Goal: Check status: Check status

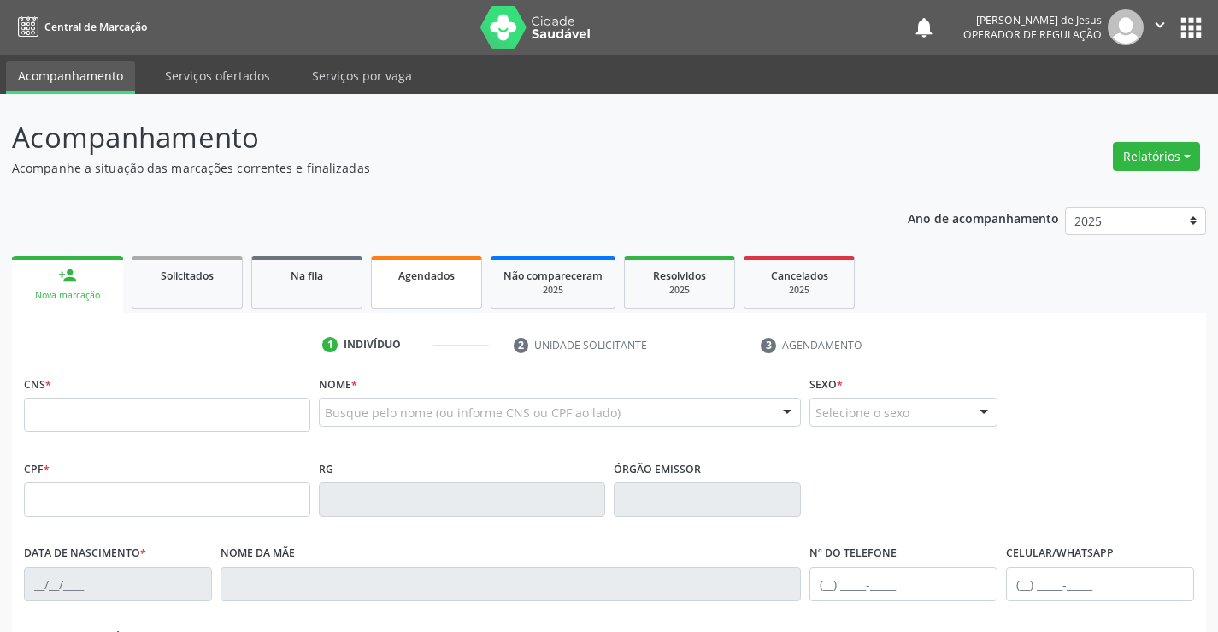
click at [468, 280] on div "Agendados" at bounding box center [427, 275] width 86 height 18
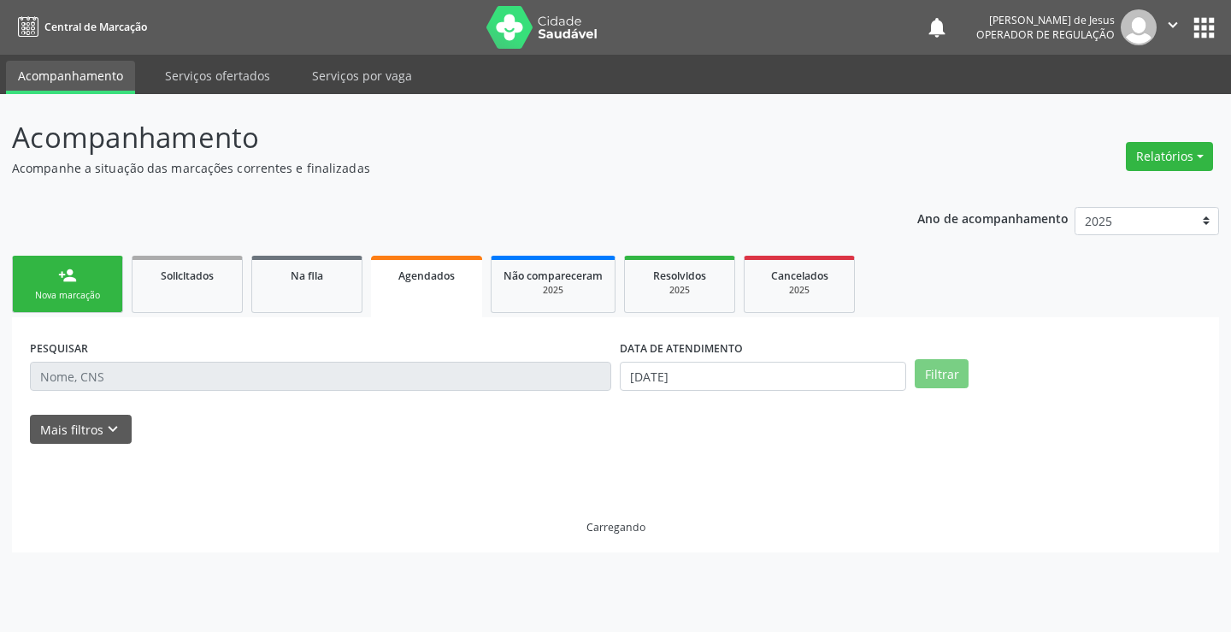
click at [468, 279] on div "Agendados" at bounding box center [426, 275] width 87 height 18
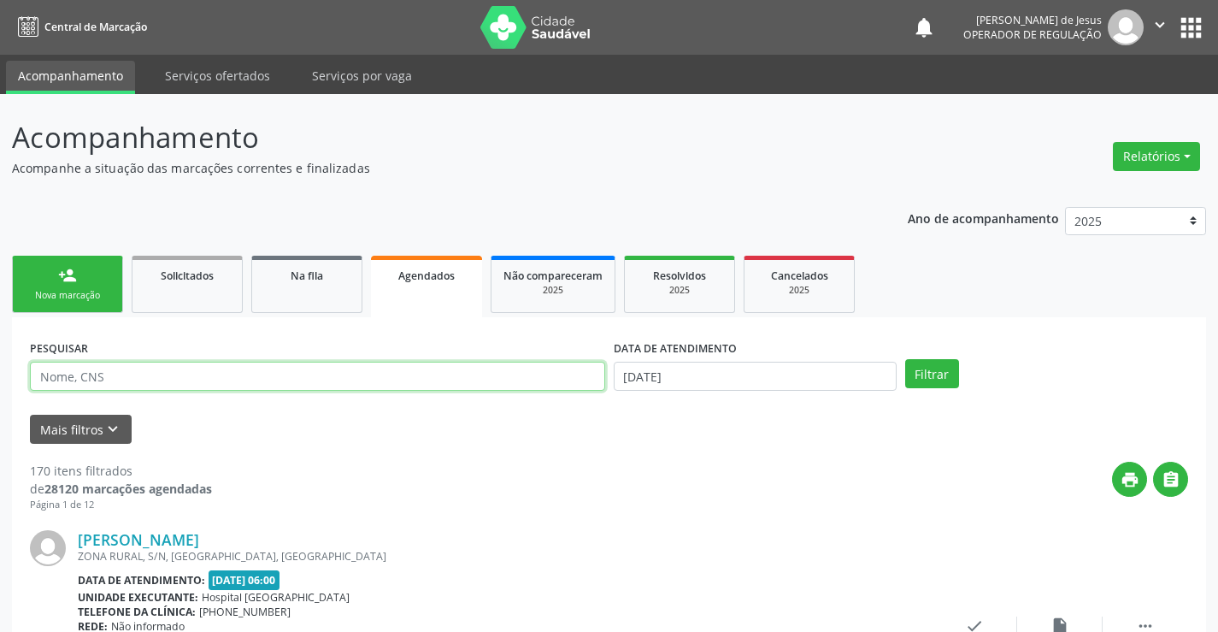
click at [440, 367] on input "text" at bounding box center [317, 376] width 575 height 29
drag, startPoint x: 335, startPoint y: 363, endPoint x: 306, endPoint y: 343, distance: 35.1
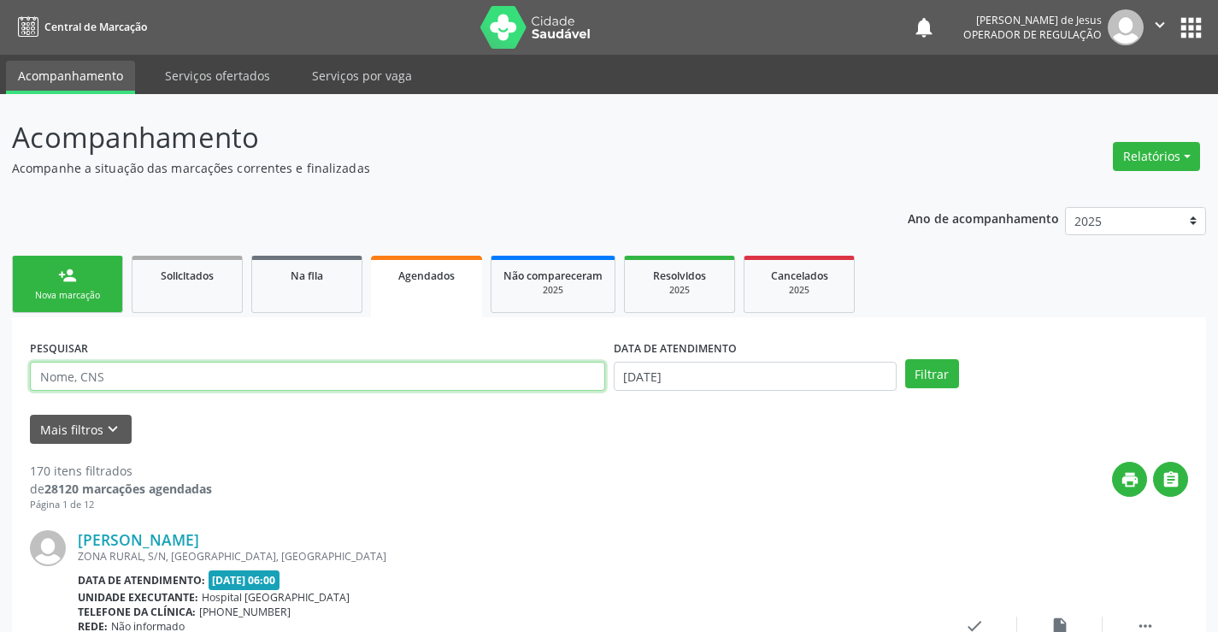
click at [309, 345] on div "PESQUISAR" at bounding box center [318, 368] width 584 height 67
click at [303, 338] on div "PESQUISAR" at bounding box center [318, 368] width 584 height 67
click at [303, 339] on div "PESQUISAR" at bounding box center [318, 368] width 584 height 67
click at [298, 364] on input "text" at bounding box center [317, 376] width 575 height 29
click at [289, 374] on input "text" at bounding box center [317, 376] width 575 height 29
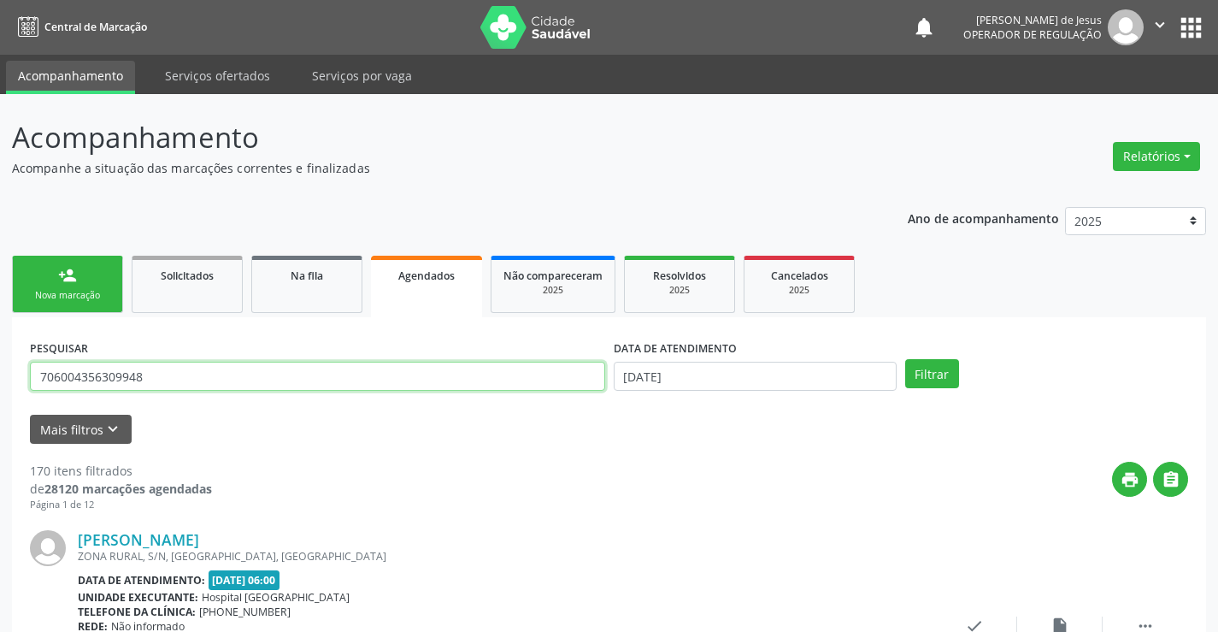
type input "706004356309948"
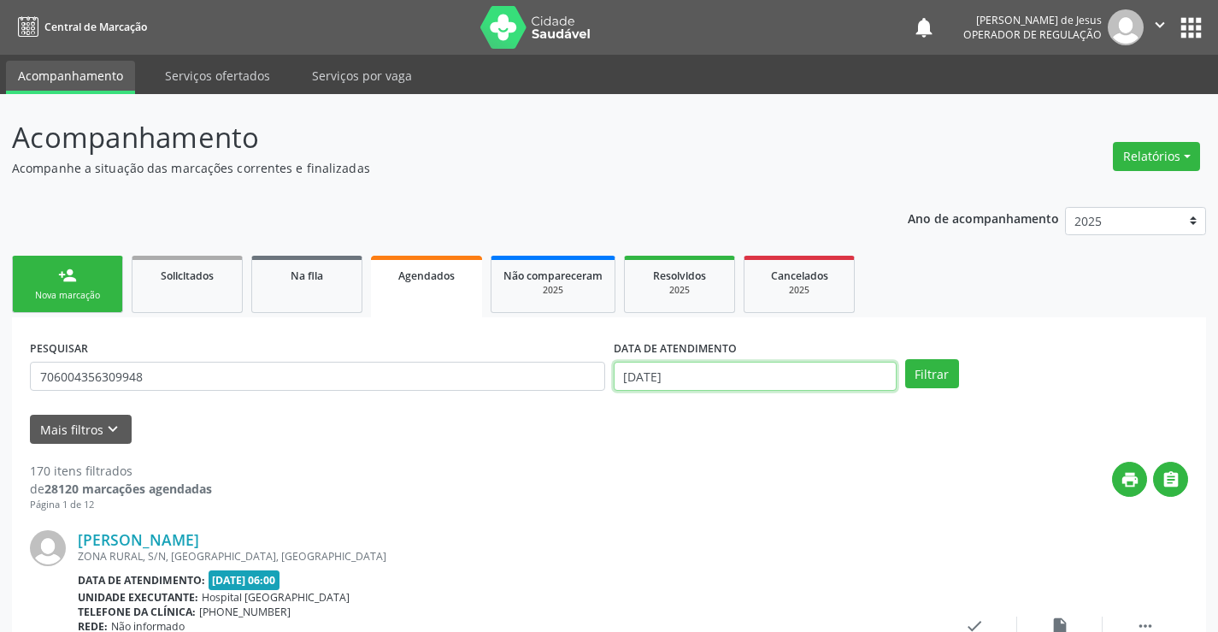
click at [690, 382] on input "[DATE]" at bounding box center [755, 376] width 283 height 29
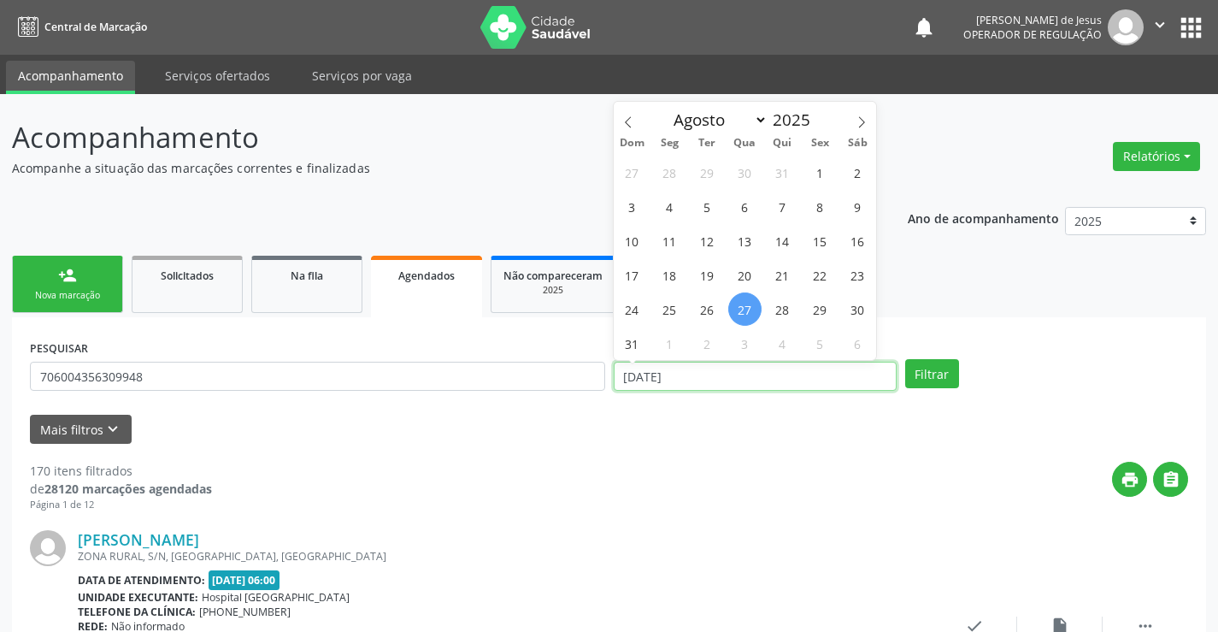
click at [690, 382] on input "[DATE]" at bounding box center [755, 376] width 283 height 29
click at [905, 359] on button "Filtrar" at bounding box center [932, 373] width 54 height 29
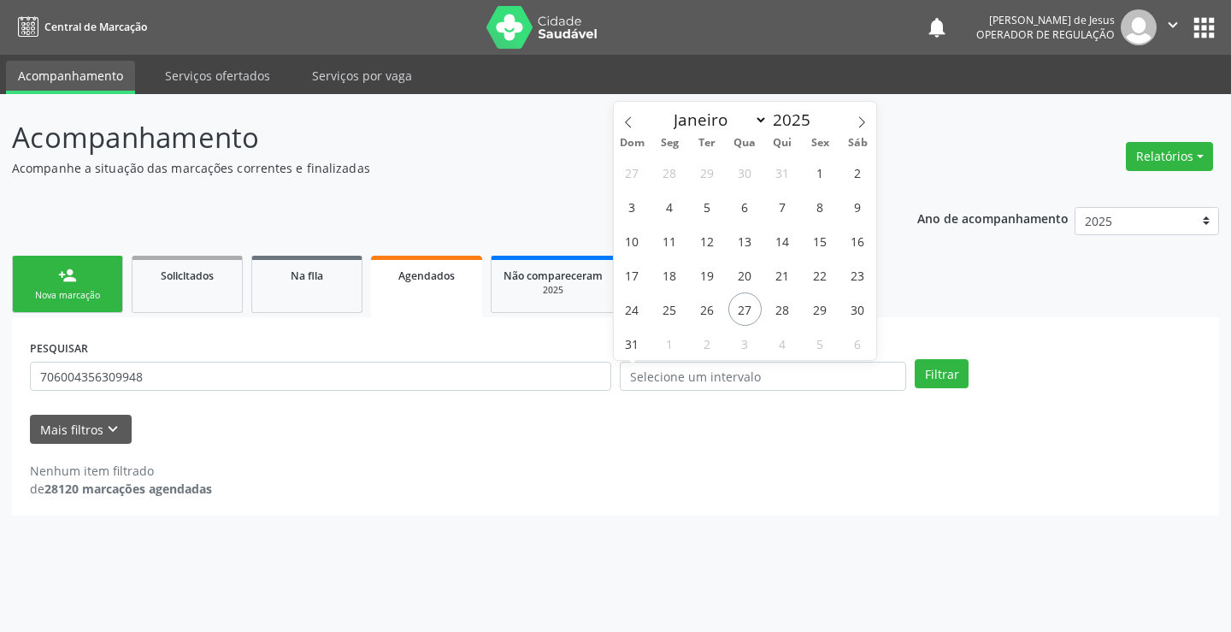
click at [941, 357] on div "PESQUISAR 706004356309948 DATA DE ATENDIMENTO Filtrar" at bounding box center [616, 368] width 1180 height 67
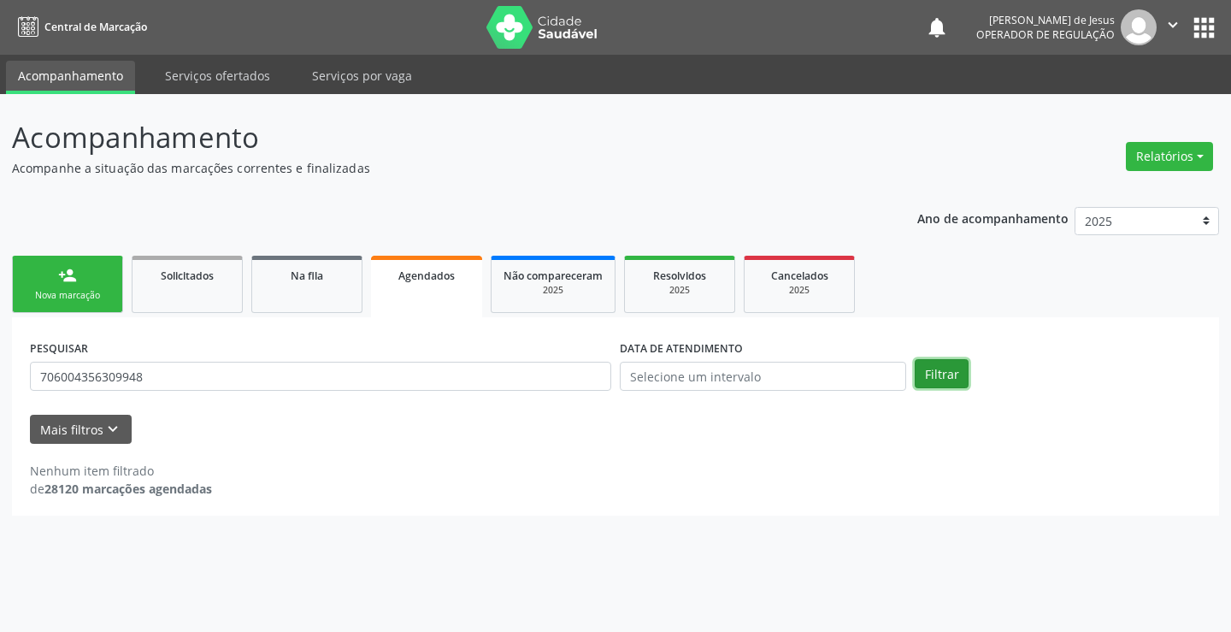
click at [939, 361] on button "Filtrar" at bounding box center [942, 373] width 54 height 29
click at [938, 362] on button "Filtrar" at bounding box center [942, 373] width 54 height 29
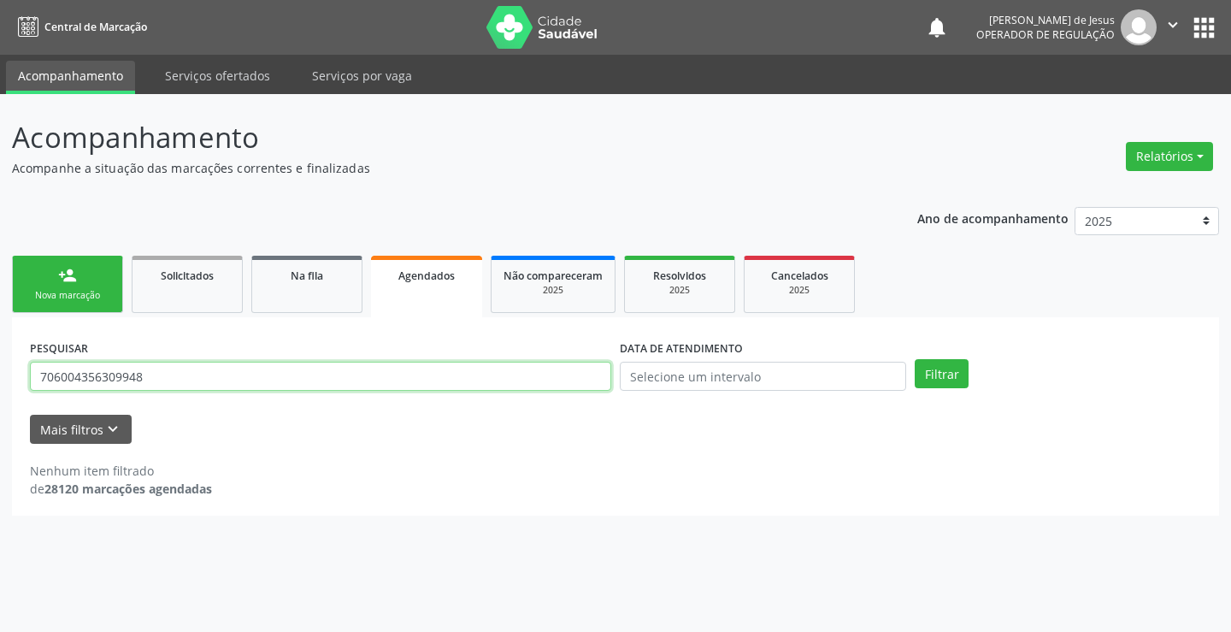
click at [331, 377] on input "706004356309948" at bounding box center [320, 376] width 581 height 29
type input "706004356309948"
click at [915, 359] on button "Filtrar" at bounding box center [942, 373] width 54 height 29
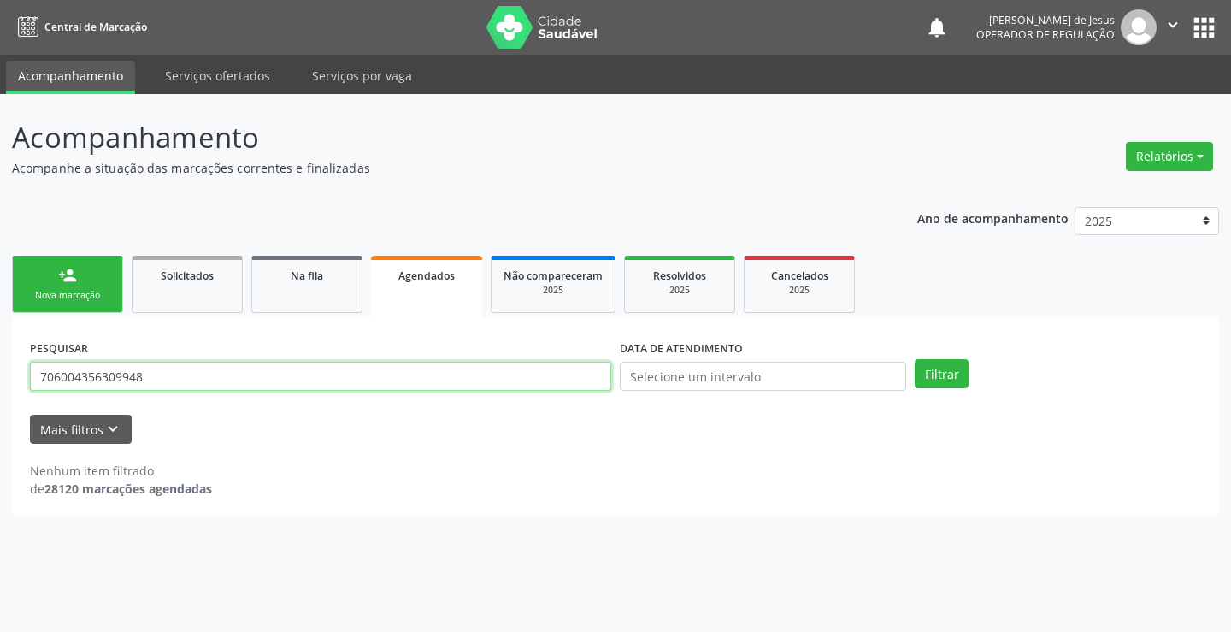
click at [357, 376] on input "706004356309948" at bounding box center [320, 376] width 581 height 29
type input "707401037444777"
click at [915, 359] on button "Filtrar" at bounding box center [942, 373] width 54 height 29
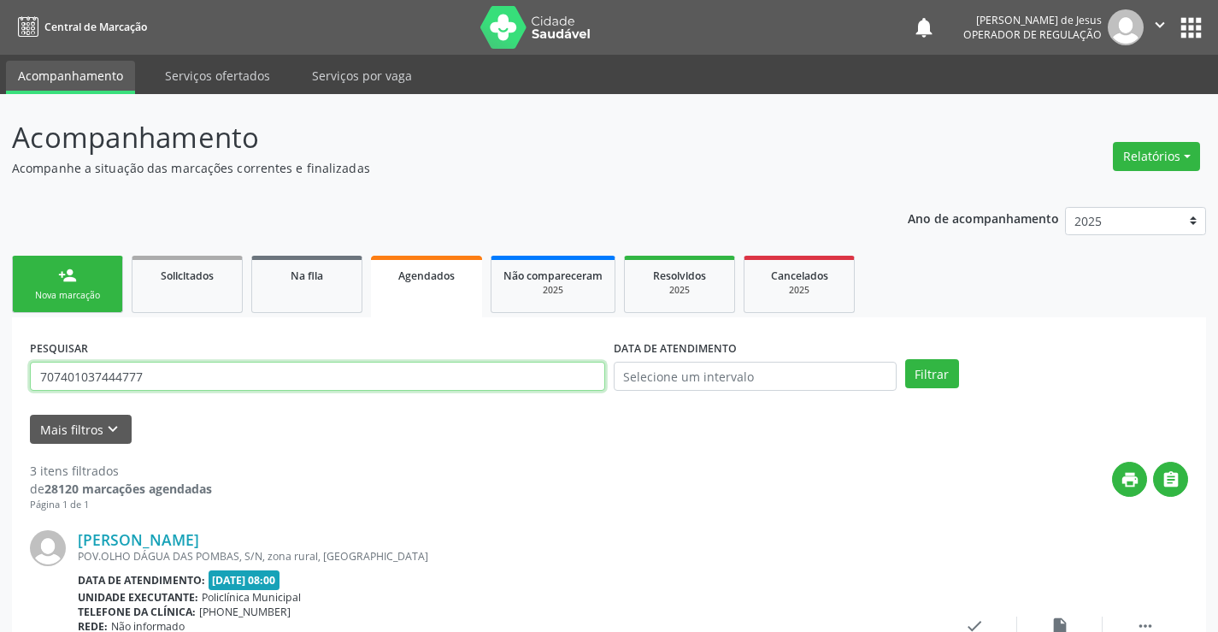
click at [292, 384] on input "707401037444777" at bounding box center [317, 376] width 575 height 29
type input "700701984124577"
click at [905, 359] on button "Filtrar" at bounding box center [932, 373] width 54 height 29
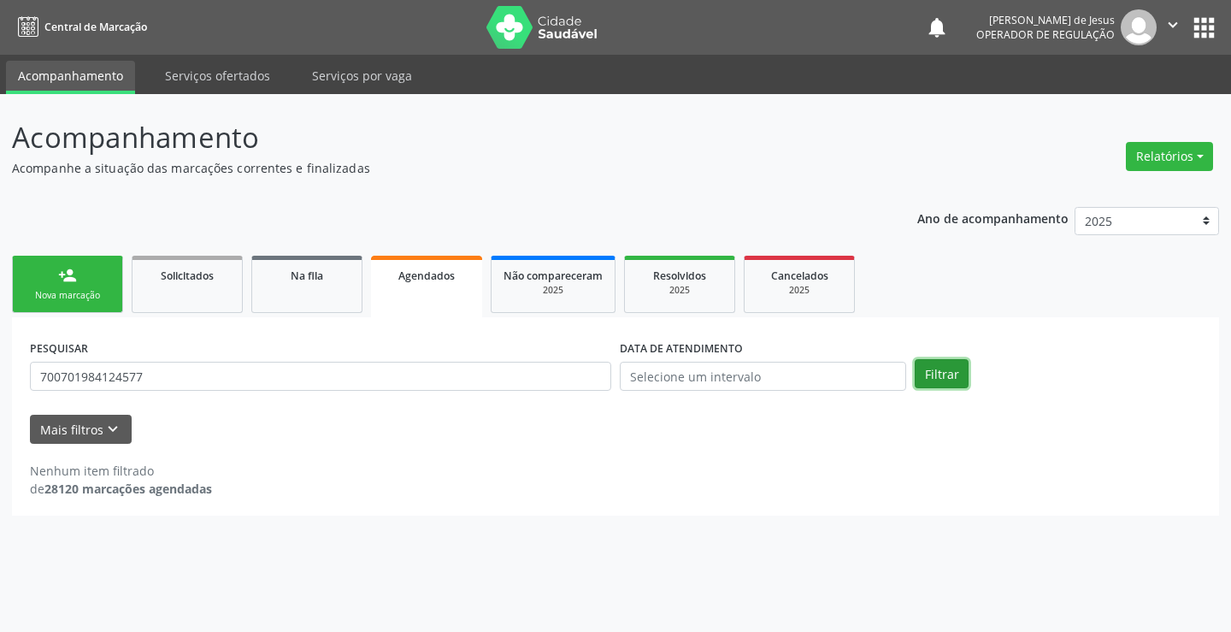
click at [931, 374] on button "Filtrar" at bounding box center [942, 373] width 54 height 29
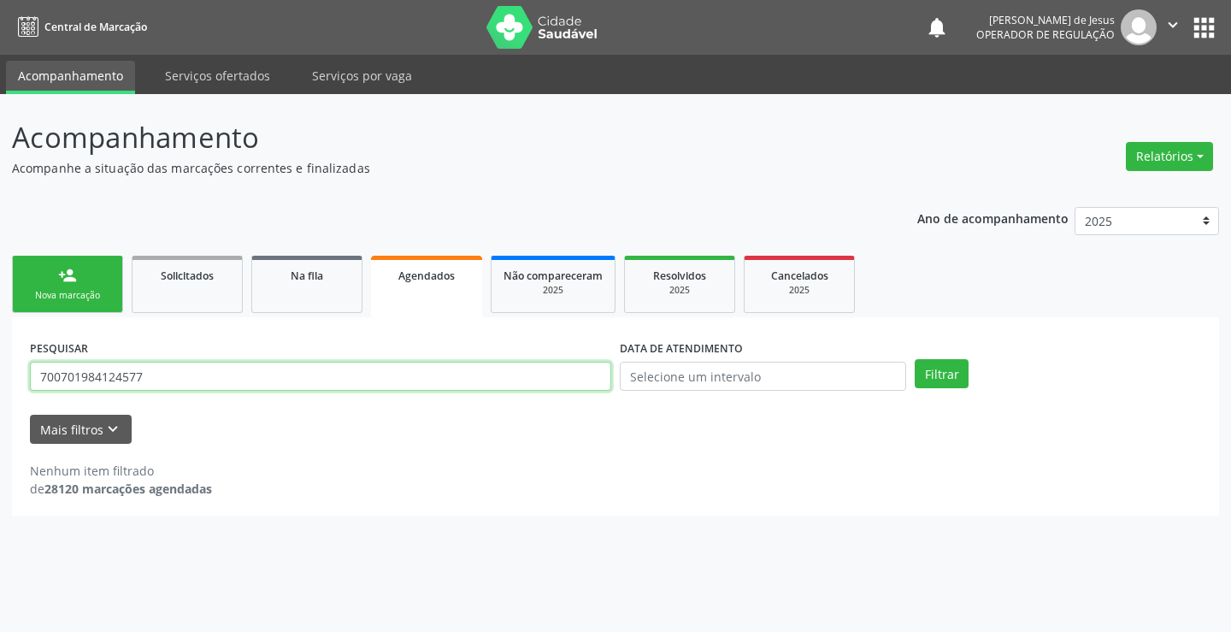
click at [515, 386] on input "700701984124577" at bounding box center [320, 376] width 581 height 29
type input "700701984124577"
click at [915, 359] on button "Filtrar" at bounding box center [942, 373] width 54 height 29
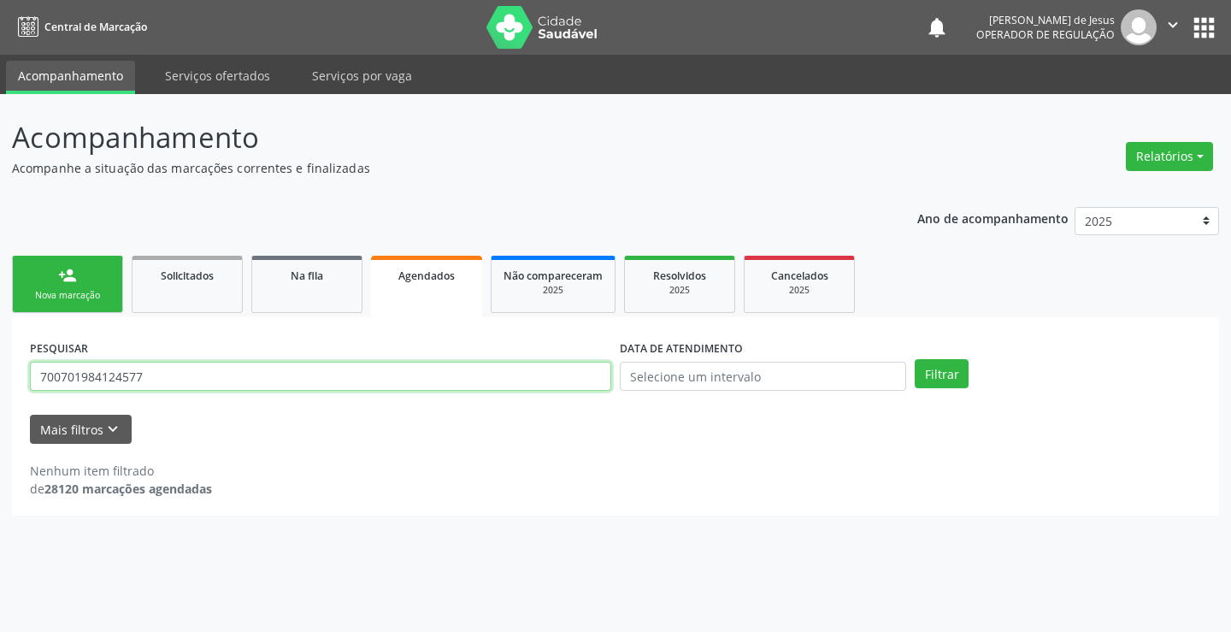
click at [531, 379] on input "700701984124577" at bounding box center [320, 376] width 581 height 29
type input "708407330980370"
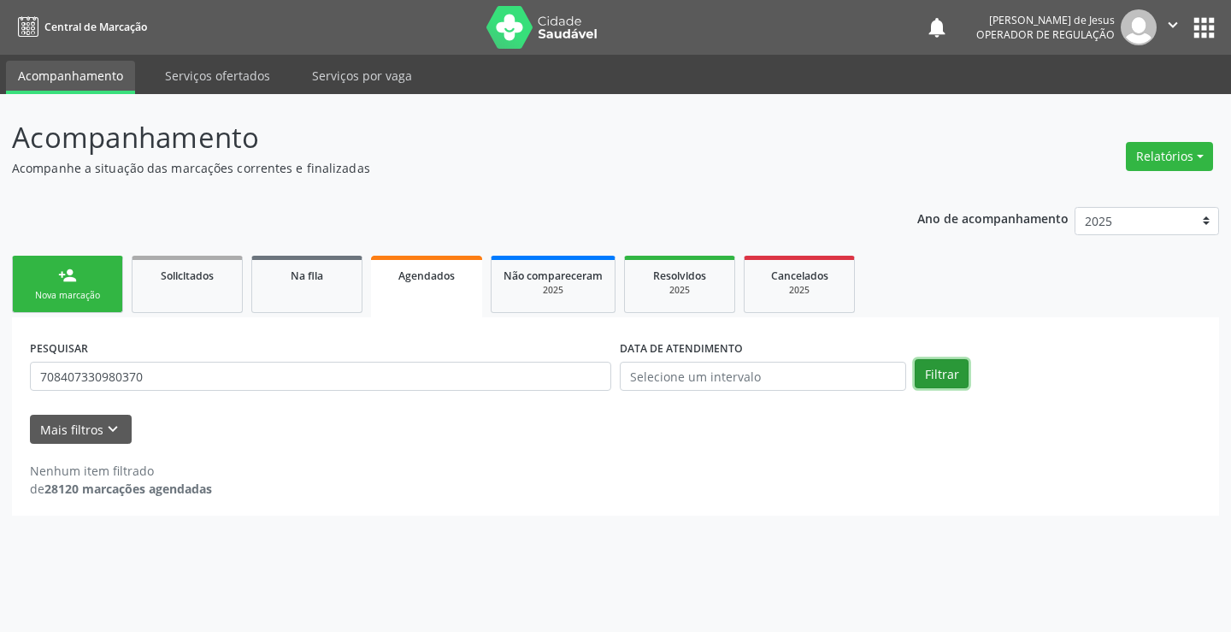
click at [920, 378] on button "Filtrar" at bounding box center [942, 373] width 54 height 29
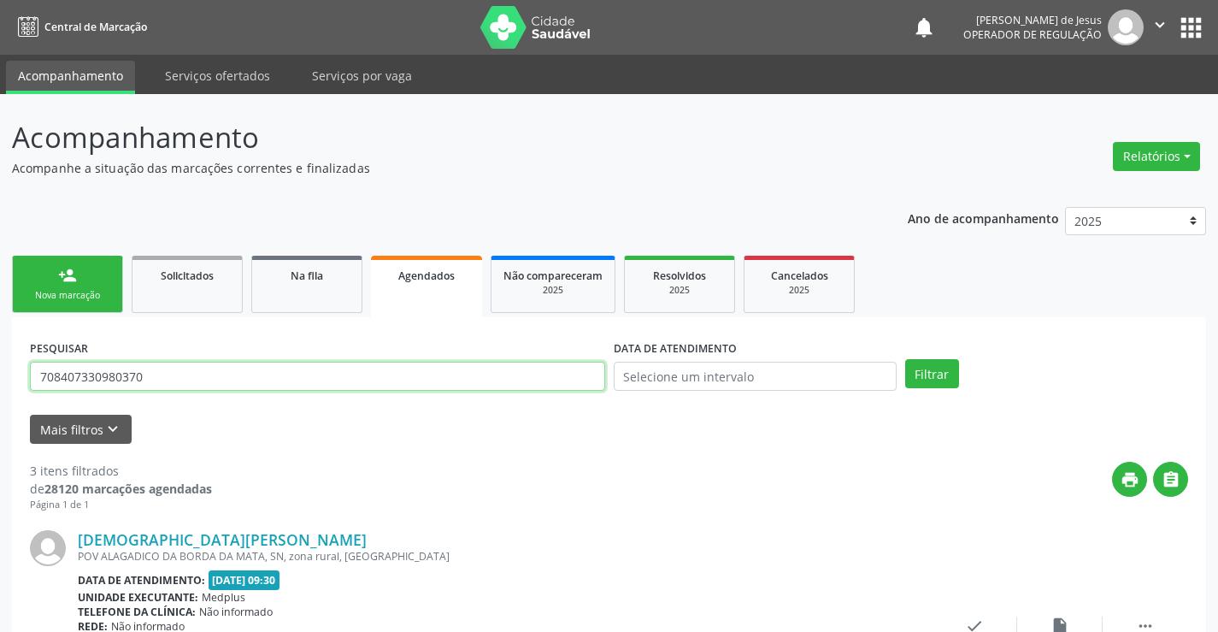
click at [486, 373] on input "708407330980370" at bounding box center [317, 376] width 575 height 29
type input "7005007871796955"
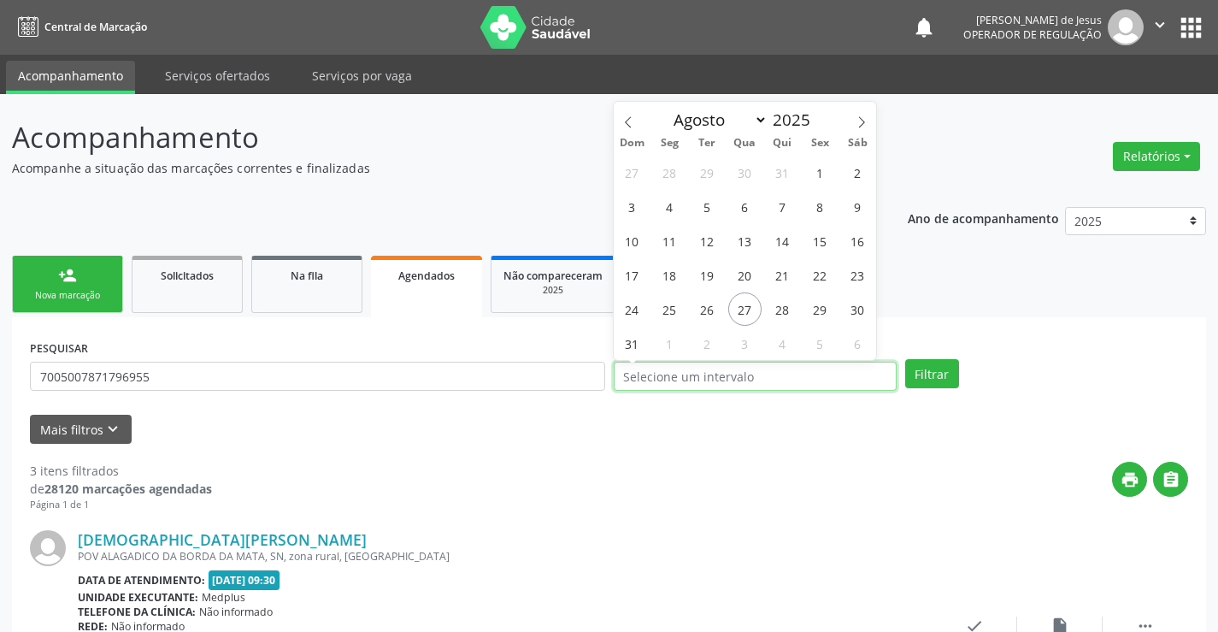
click at [745, 372] on input "text" at bounding box center [755, 376] width 283 height 29
click at [746, 310] on span "27" at bounding box center [744, 308] width 33 height 33
type input "[DATE]"
click at [746, 310] on span "27" at bounding box center [744, 308] width 33 height 33
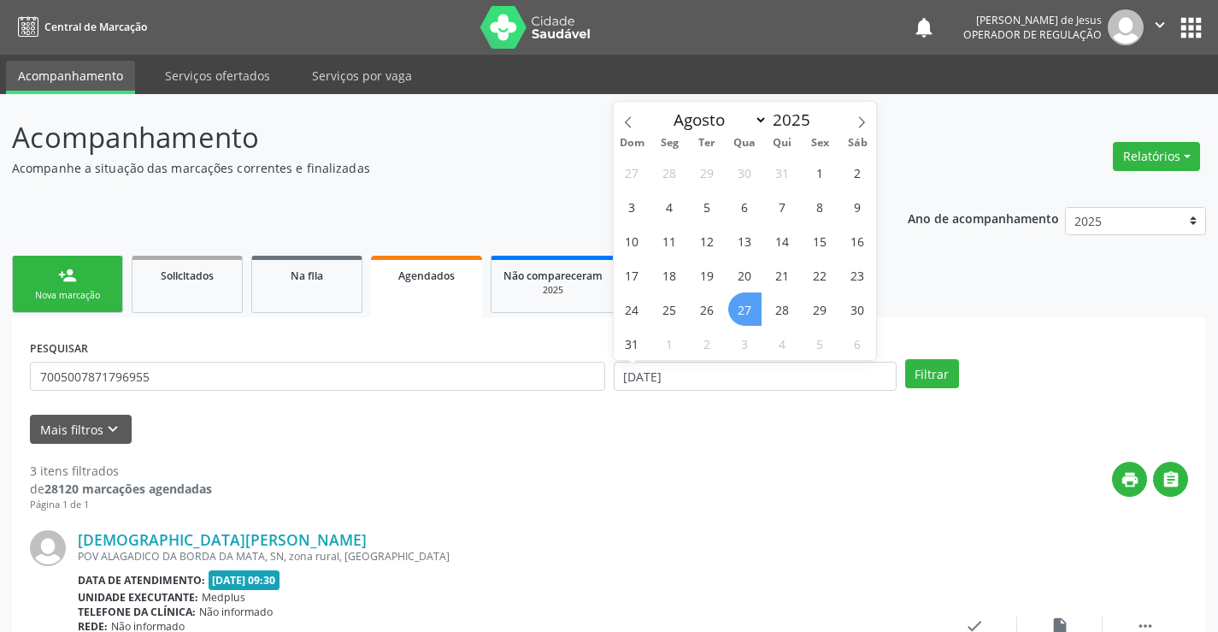
select select "7"
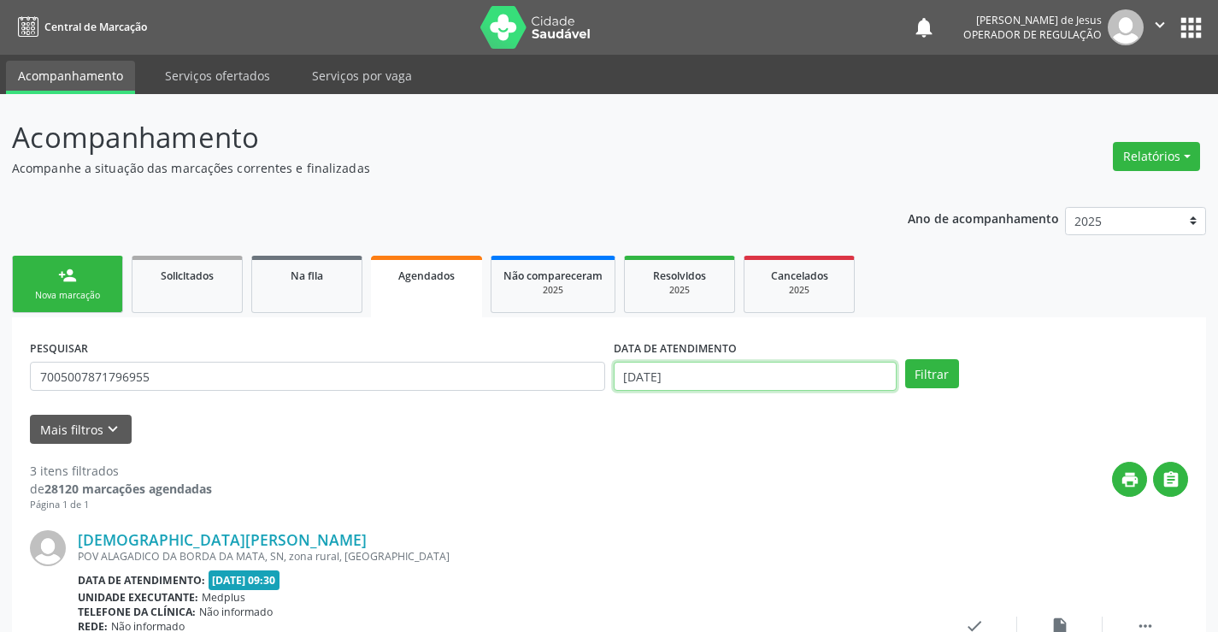
click at [734, 374] on input "[DATE]" at bounding box center [755, 376] width 283 height 29
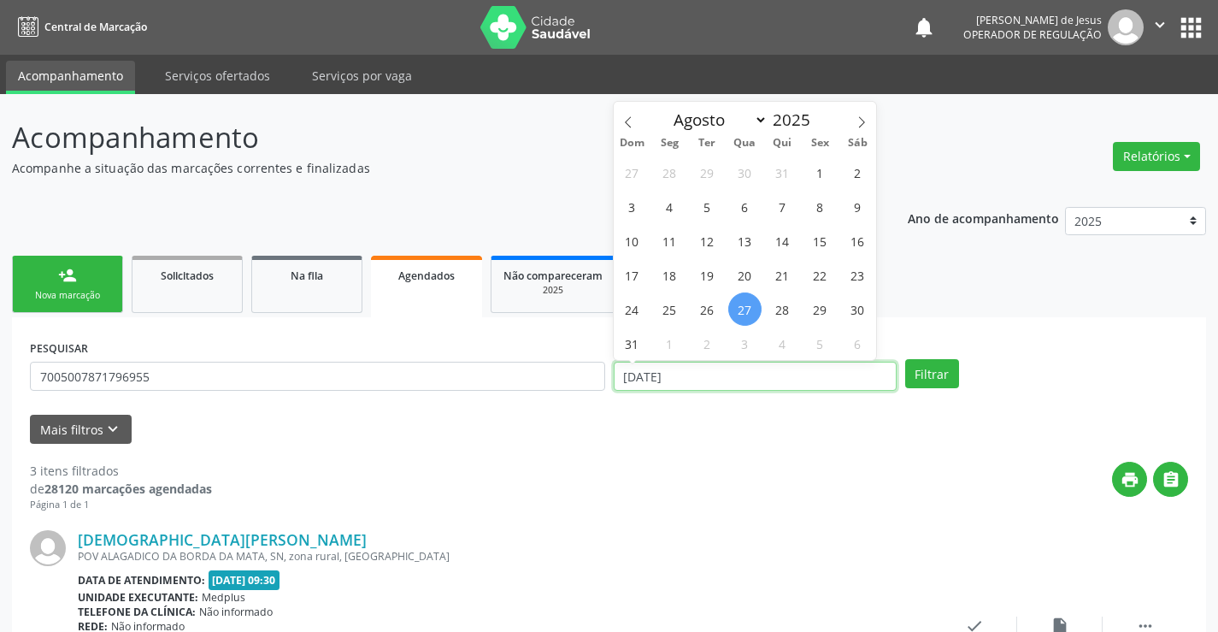
click at [734, 374] on input "[DATE]" at bounding box center [755, 376] width 283 height 29
click at [905, 359] on button "Filtrar" at bounding box center [932, 373] width 54 height 29
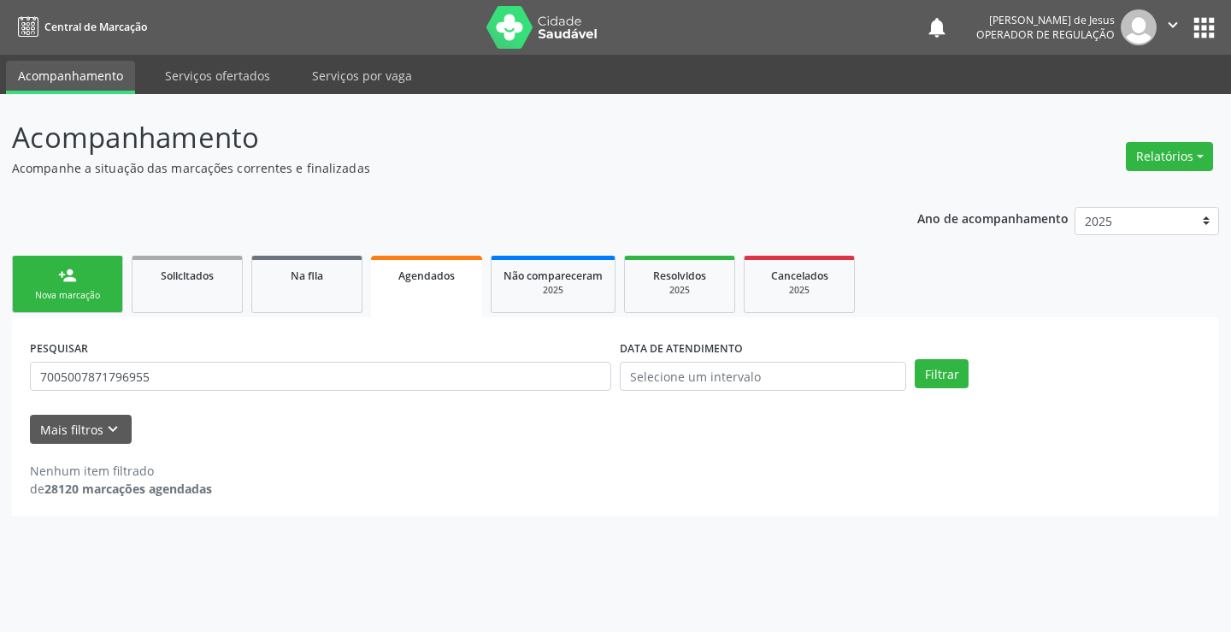
click at [920, 388] on div "PESQUISAR 7005007871796955 DATA DE ATENDIMENTO Filtrar" at bounding box center [616, 368] width 1180 height 67
click at [518, 379] on input "7005007871796955" at bounding box center [320, 376] width 581 height 29
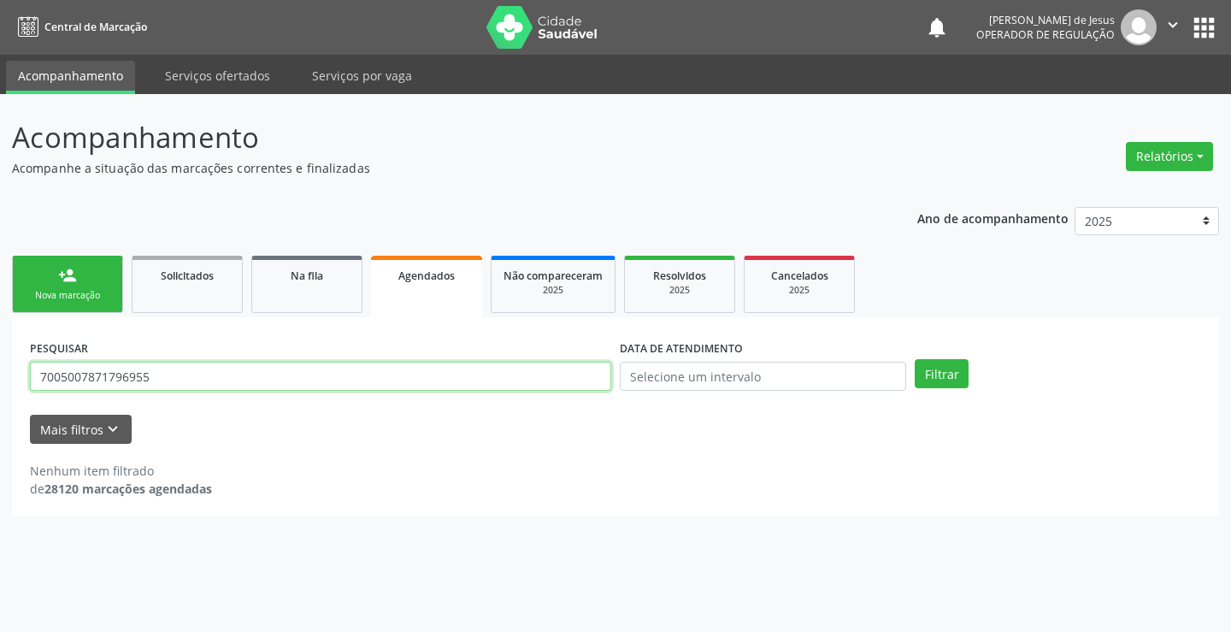
click at [518, 379] on input "7005007871796955" at bounding box center [320, 376] width 581 height 29
type input "700500787179655"
click at [915, 359] on button "Filtrar" at bounding box center [942, 373] width 54 height 29
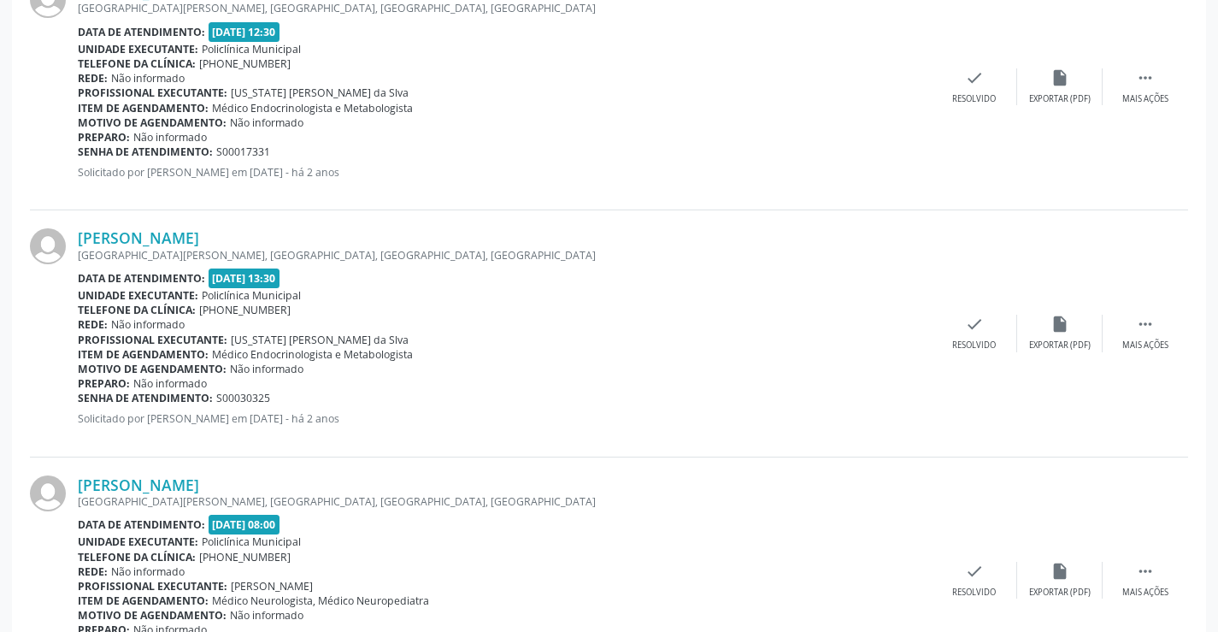
scroll to position [543, 0]
